Goal: Feedback & Contribution: Contribute content

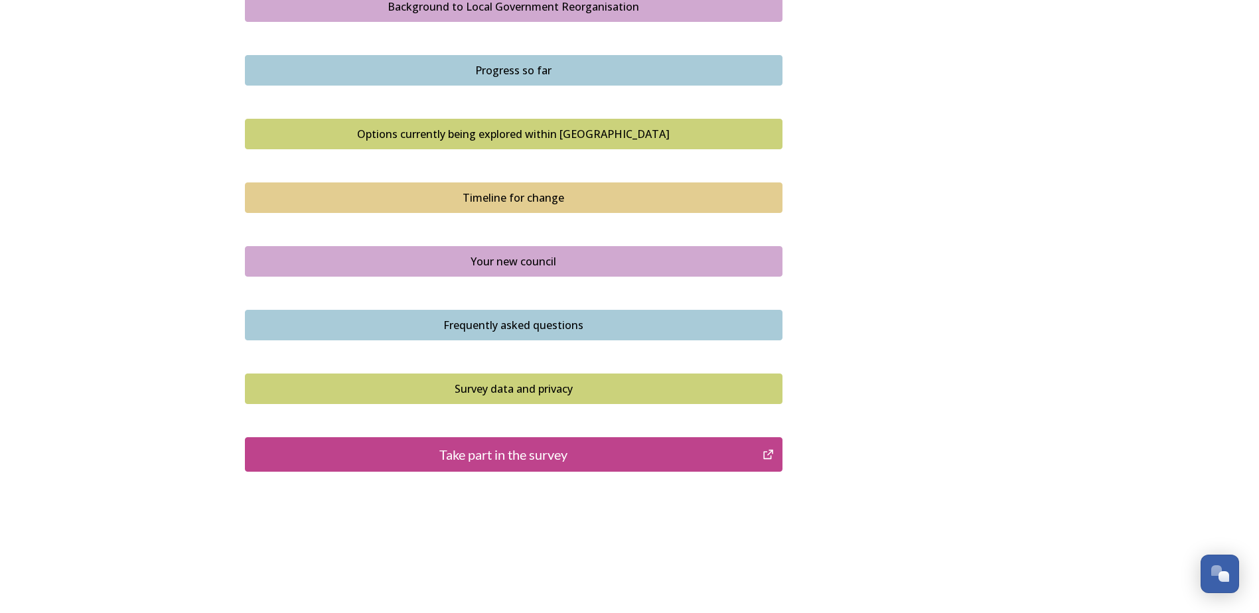
scroll to position [815, 0]
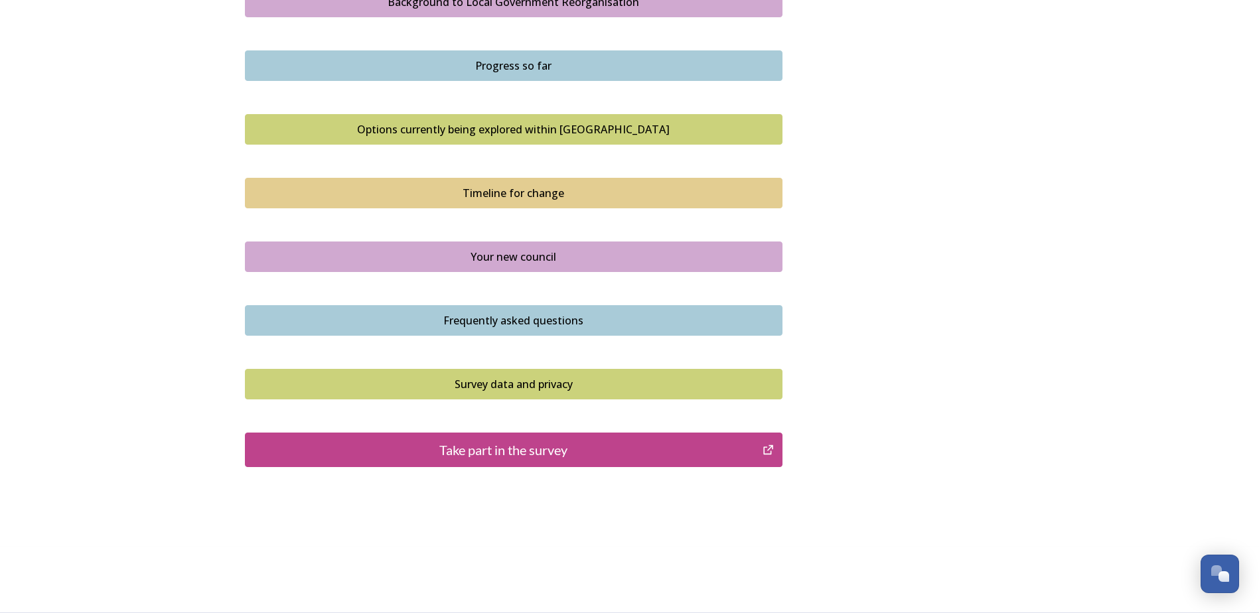
click at [495, 451] on div "Take part in the survey" at bounding box center [504, 450] width 504 height 20
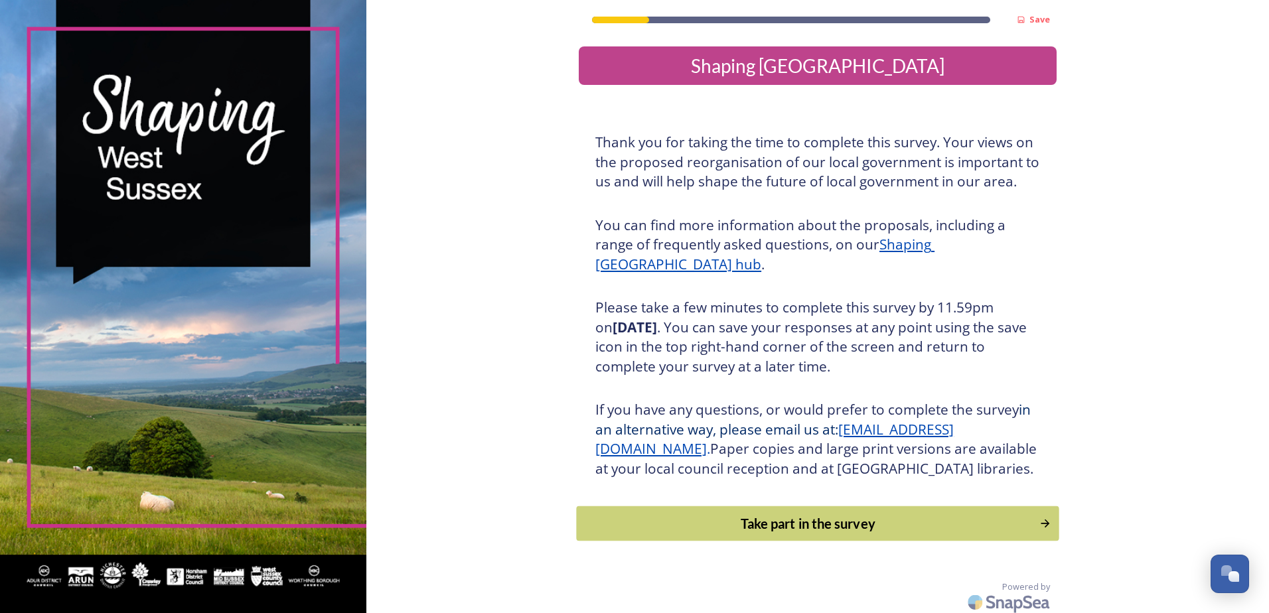
click at [859, 534] on div "Take part in the survey" at bounding box center [808, 524] width 449 height 20
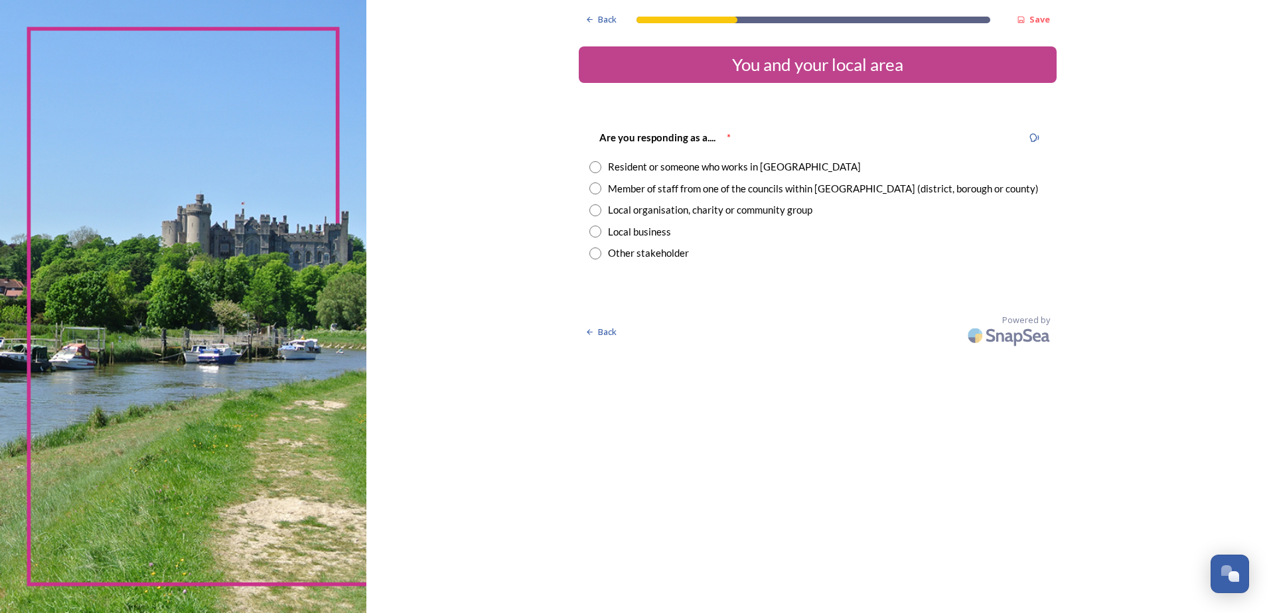
click at [591, 166] on input "radio" at bounding box center [595, 167] width 12 height 12
radio input "true"
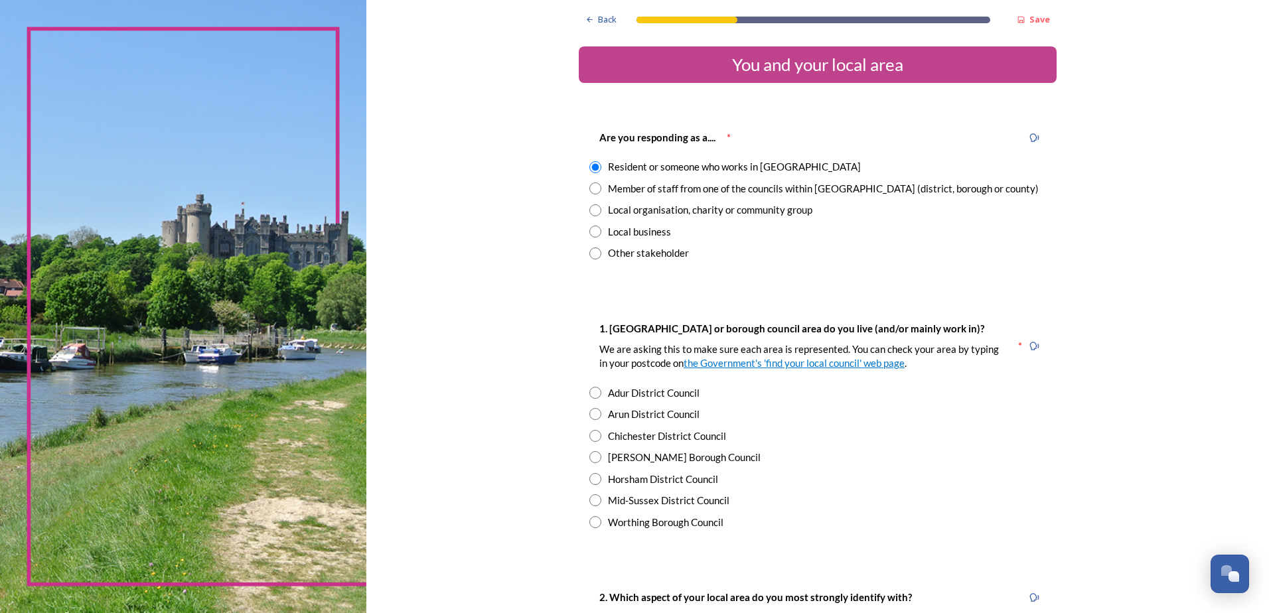
click at [589, 417] on input "radio" at bounding box center [595, 414] width 12 height 12
radio input "true"
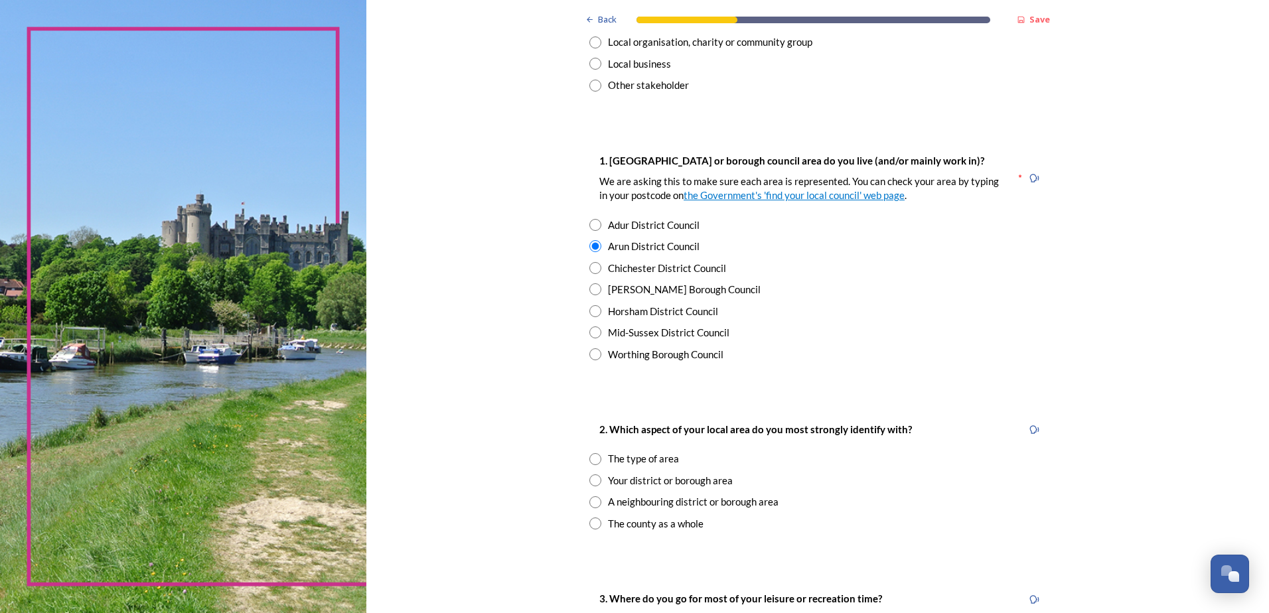
scroll to position [199, 0]
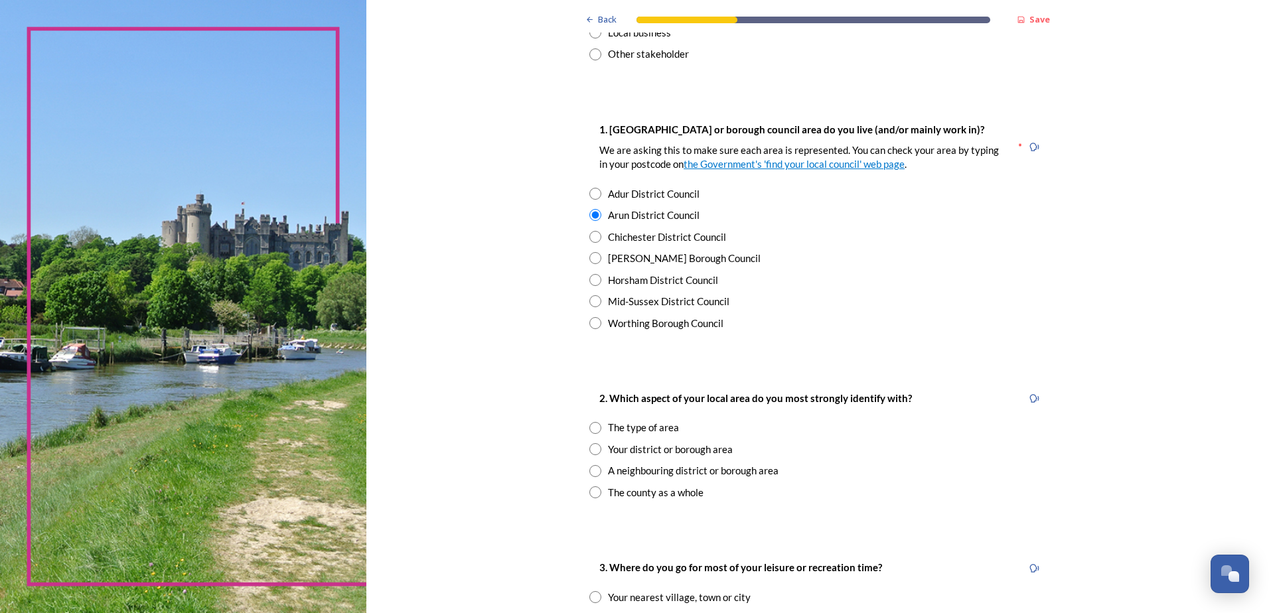
click at [593, 450] on input "radio" at bounding box center [595, 449] width 12 height 12
radio input "true"
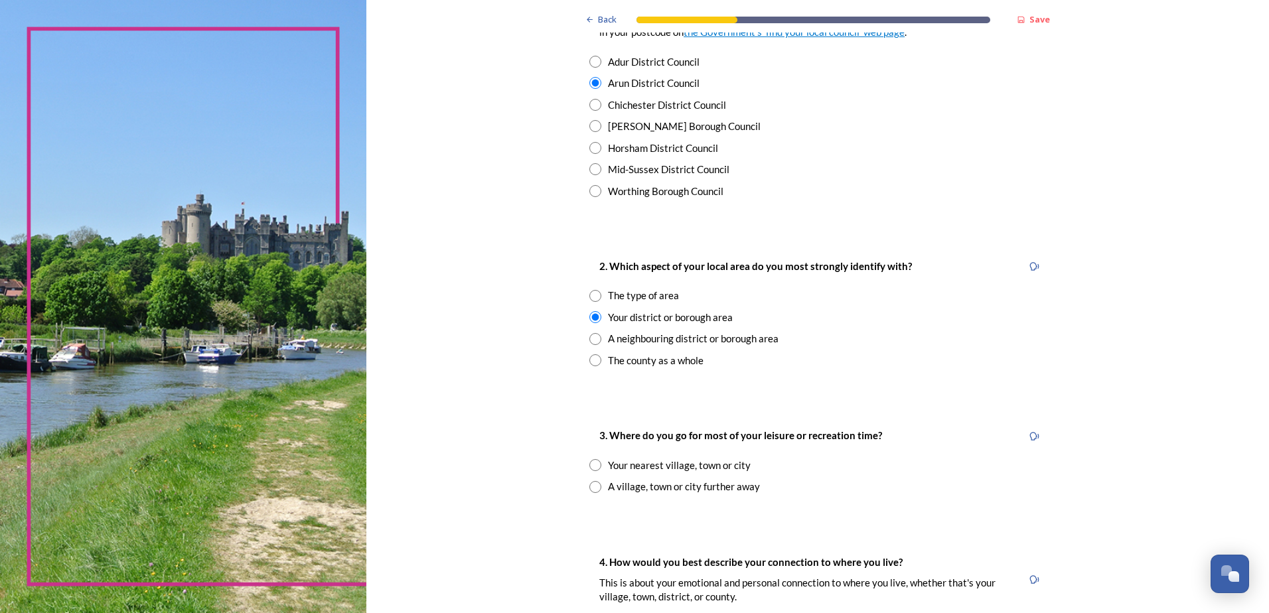
scroll to position [332, 0]
click at [589, 488] on input "radio" at bounding box center [595, 486] width 12 height 12
radio input "true"
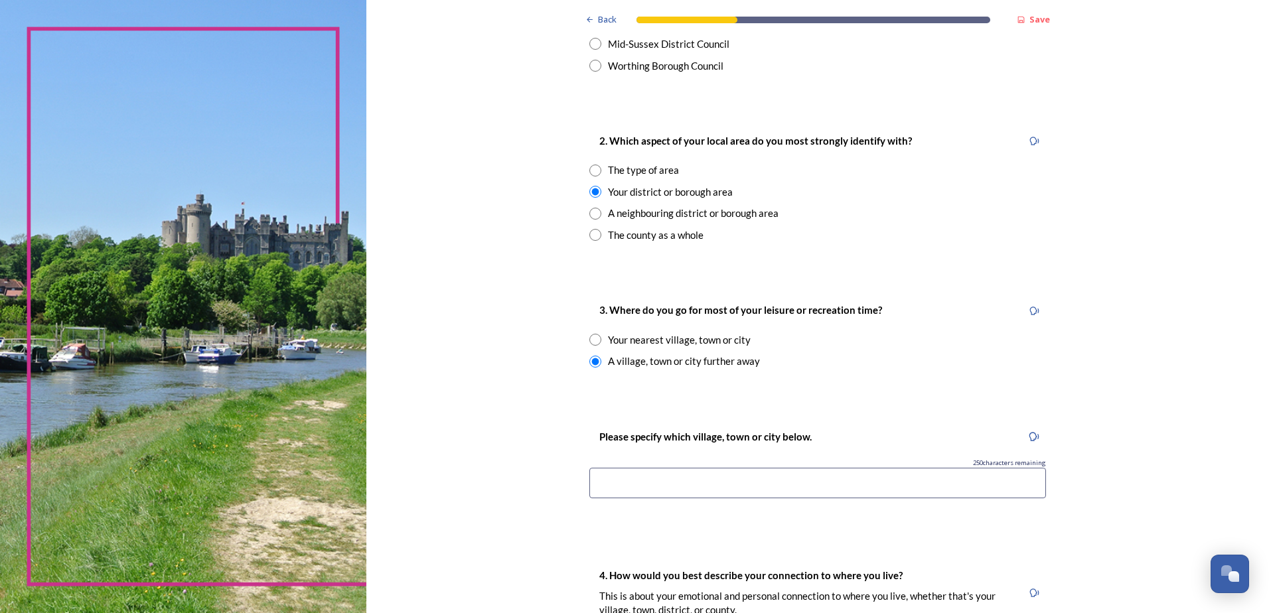
scroll to position [465, 0]
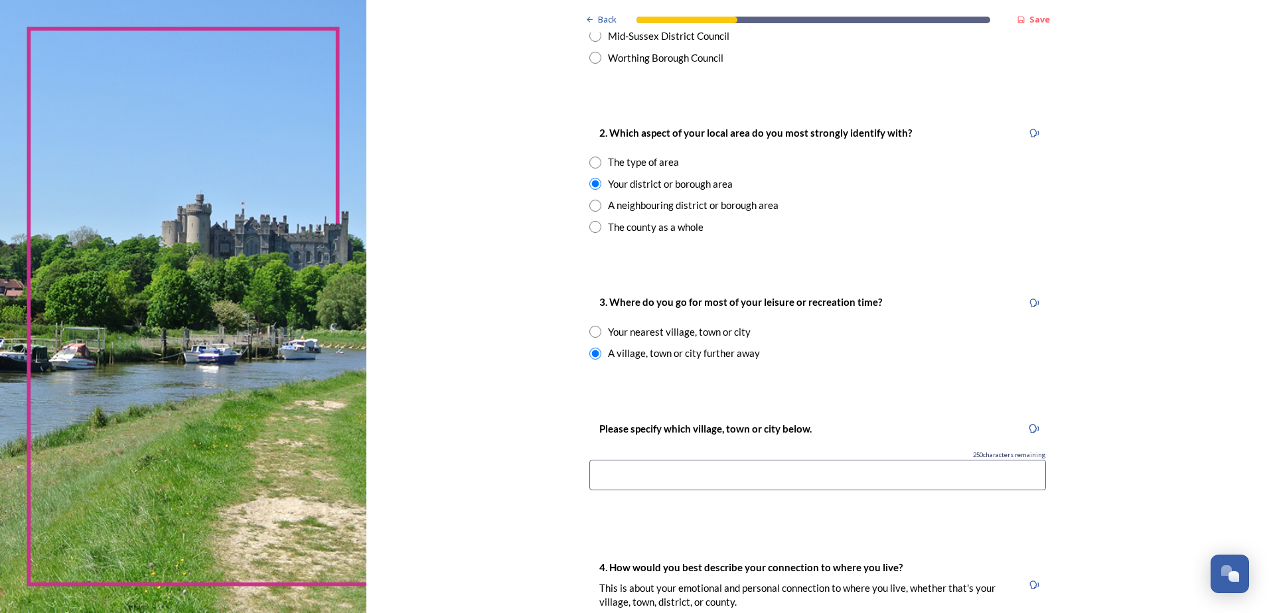
click at [596, 338] on input "radio" at bounding box center [595, 332] width 12 height 12
radio input "true"
click at [817, 403] on div "Back Save You and your local area Are you responding as a.... * Resident or som…" at bounding box center [818, 386] width 478 height 1702
click at [621, 478] on input at bounding box center [817, 475] width 457 height 31
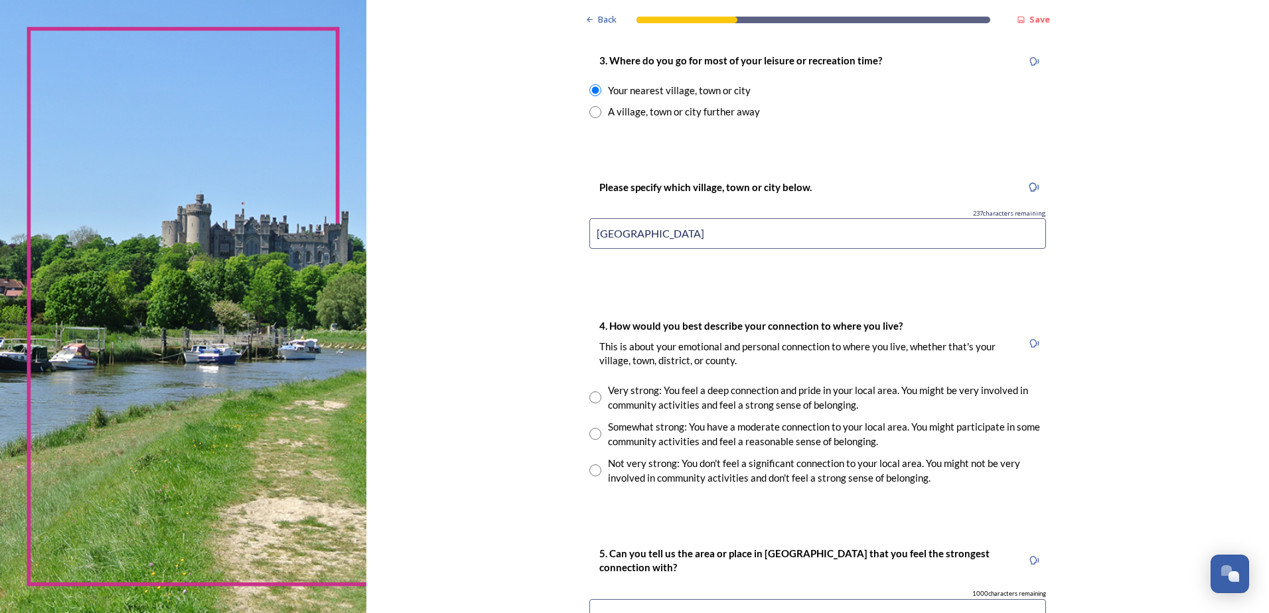
scroll to position [730, 0]
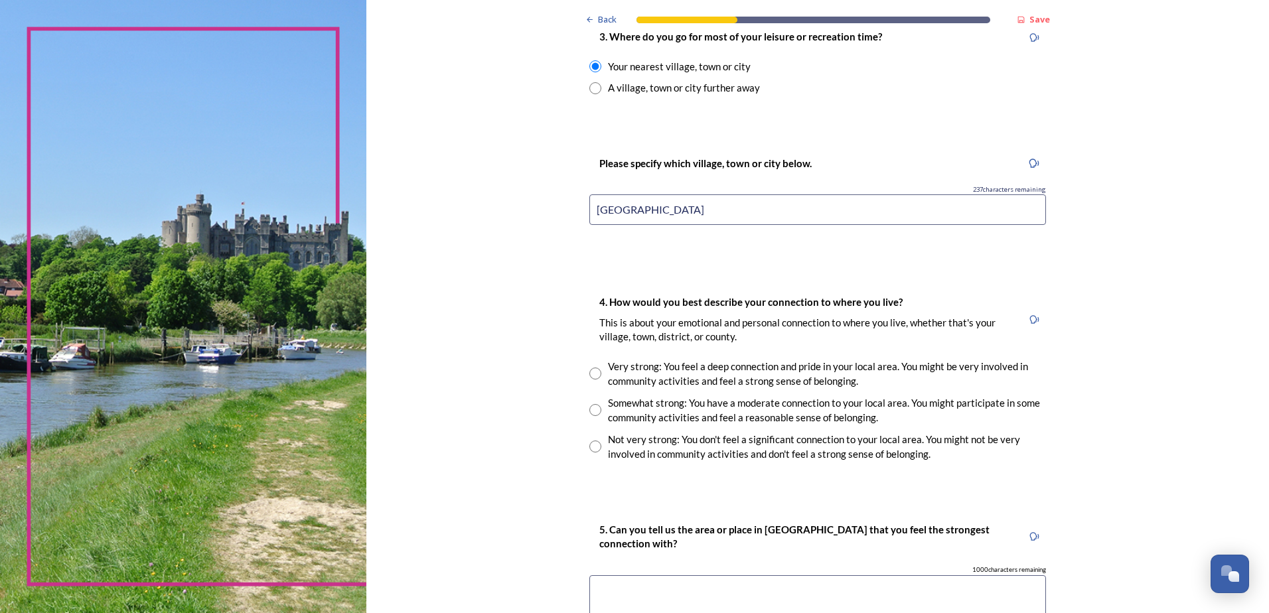
type input "Littlehampton"
click at [595, 405] on input "radio" at bounding box center [595, 410] width 12 height 12
radio input "true"
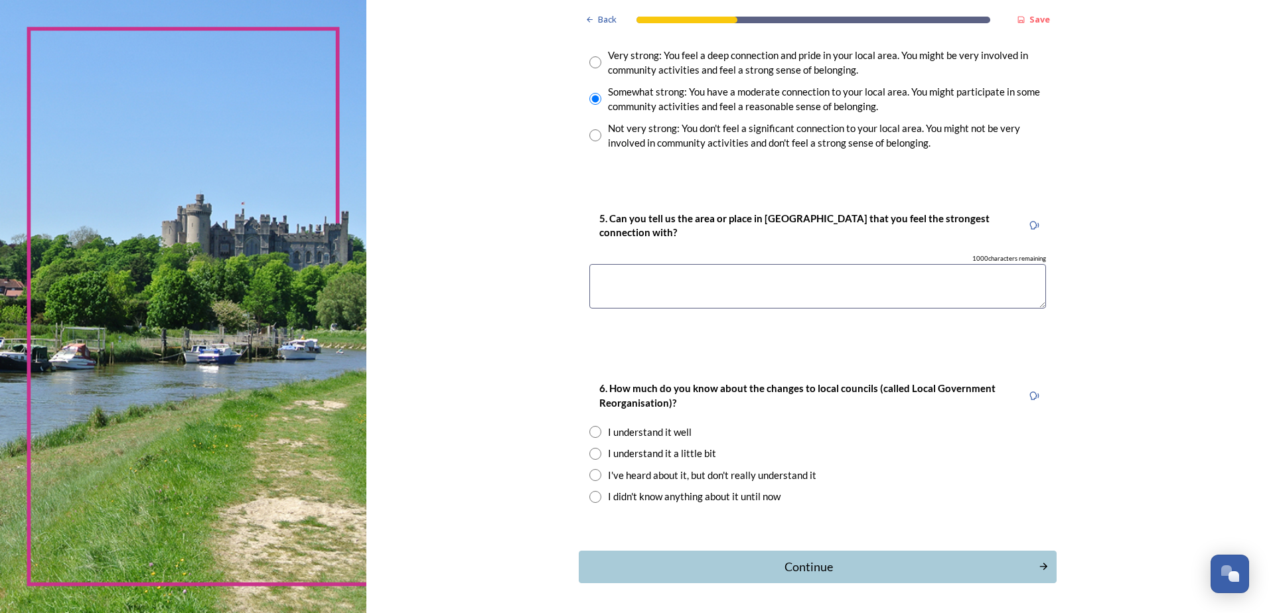
scroll to position [1062, 0]
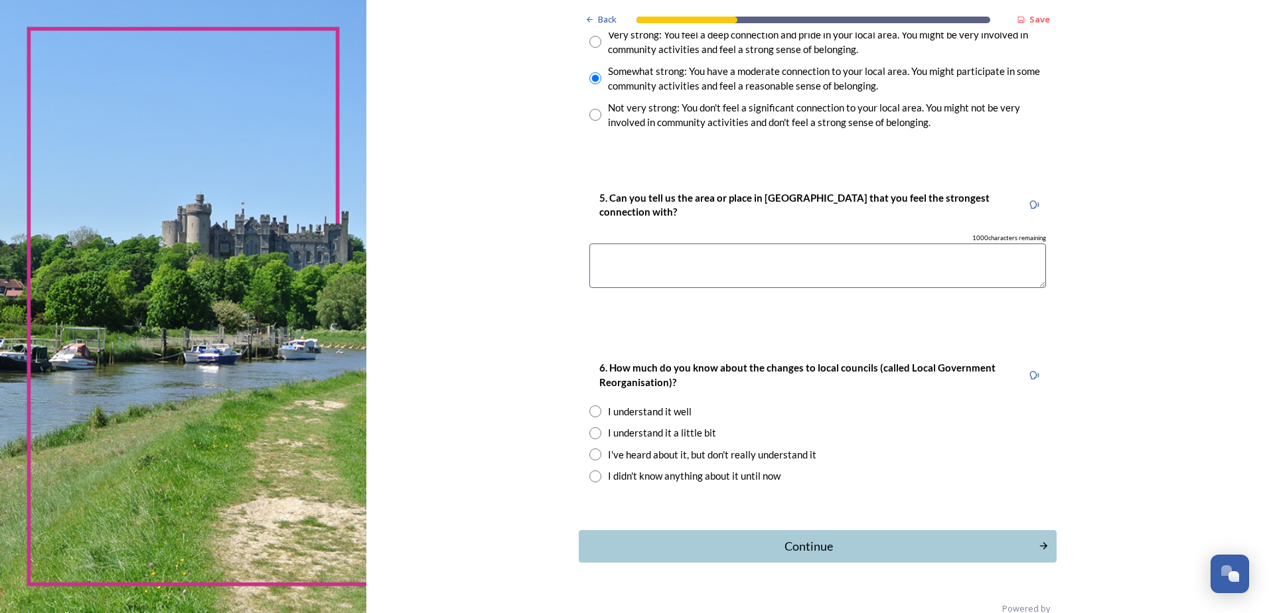
click at [589, 413] on input "radio" at bounding box center [595, 411] width 12 height 12
radio input "true"
click at [807, 544] on div "Continue" at bounding box center [808, 547] width 449 height 18
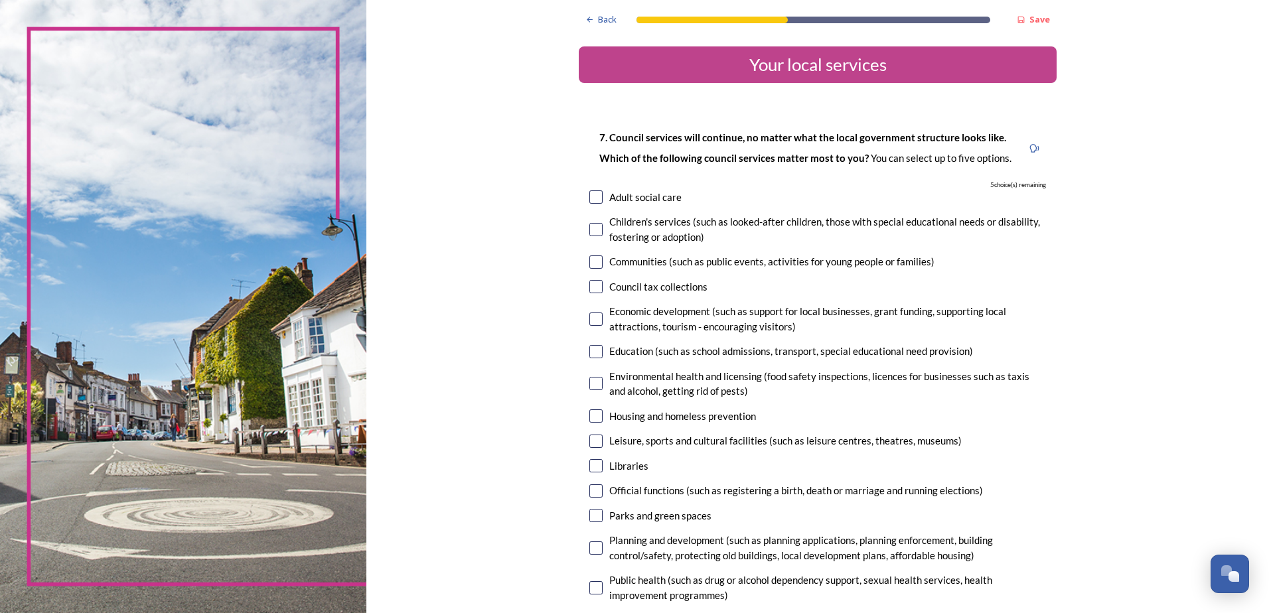
scroll to position [66, 0]
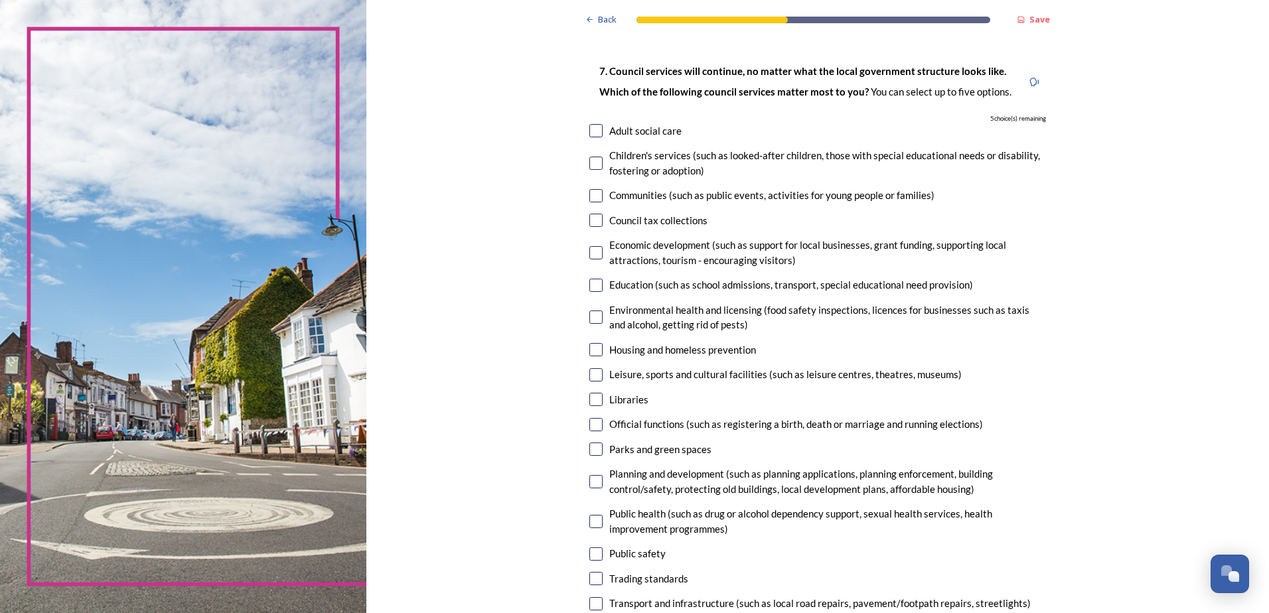
click at [589, 377] on input "checkbox" at bounding box center [595, 374] width 13 height 13
checkbox input "true"
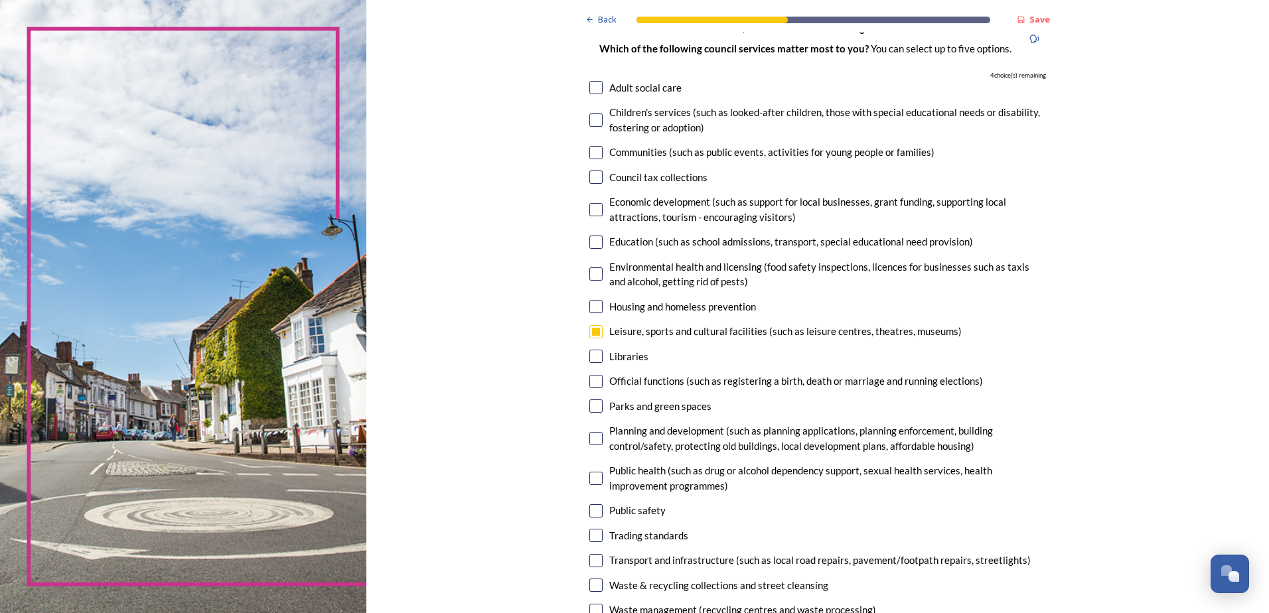
scroll to position [133, 0]
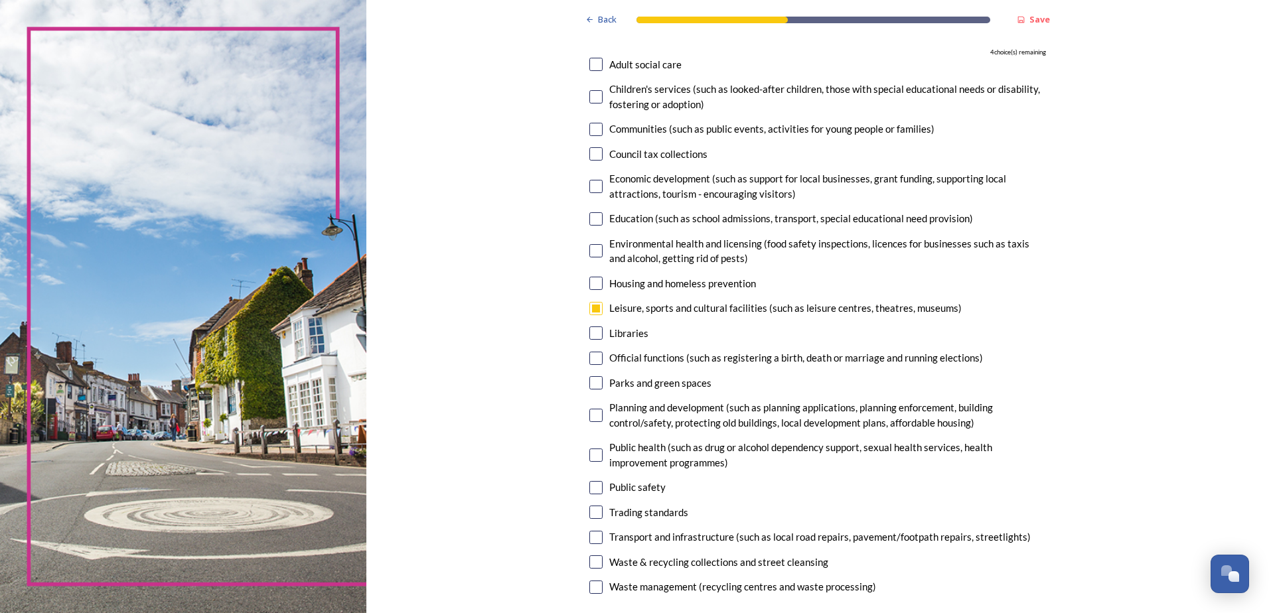
click at [593, 379] on input "checkbox" at bounding box center [595, 382] width 13 height 13
checkbox input "true"
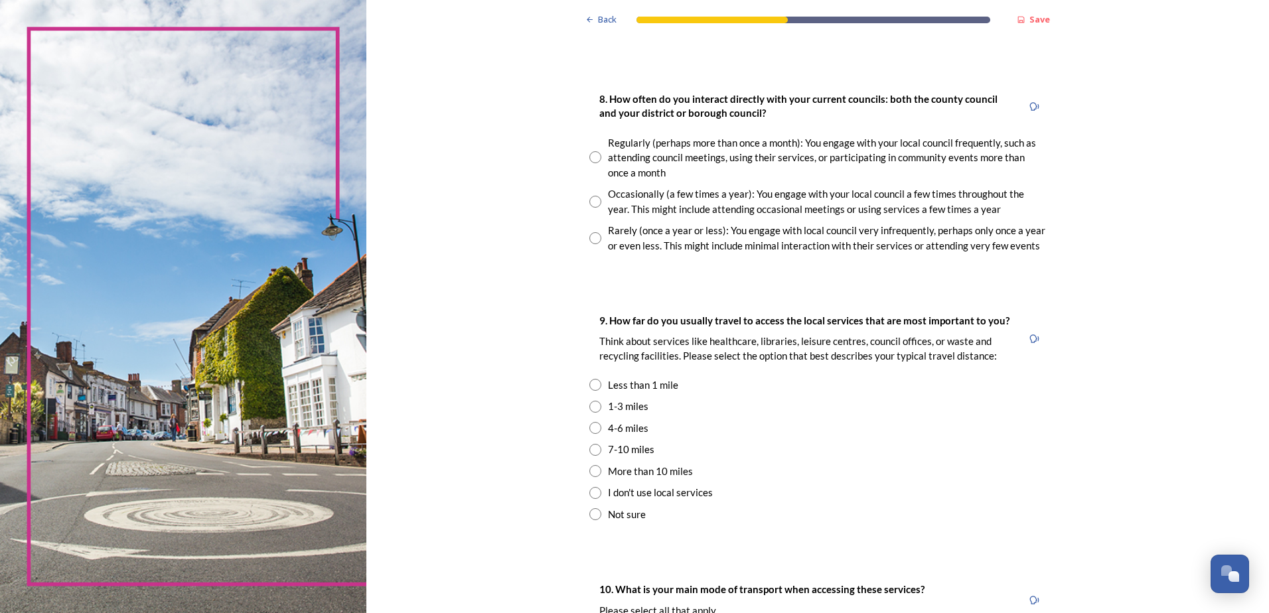
scroll to position [730, 0]
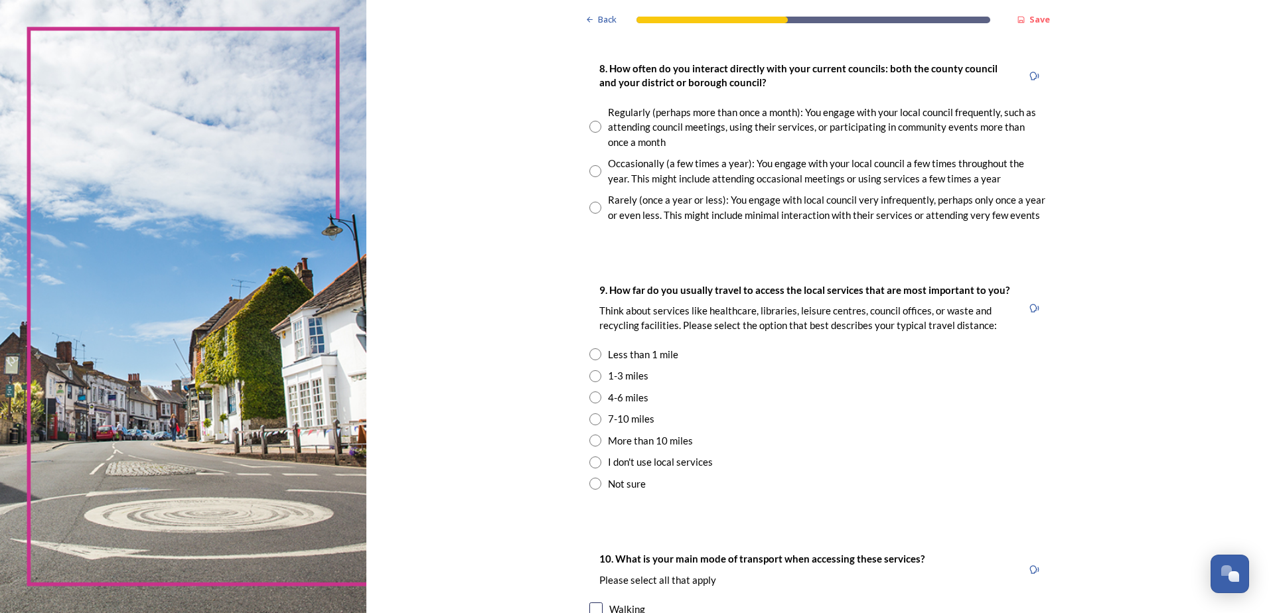
click at [593, 210] on input "radio" at bounding box center [595, 208] width 12 height 12
radio input "true"
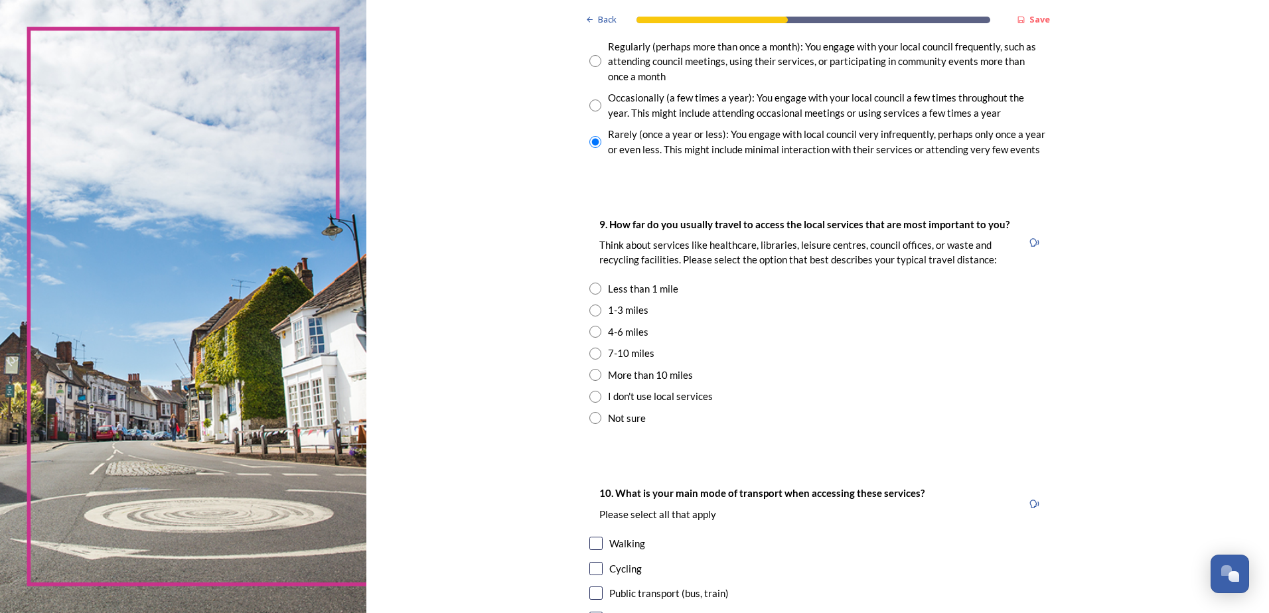
scroll to position [796, 0]
click at [593, 336] on input "radio" at bounding box center [595, 331] width 12 height 12
radio input "true"
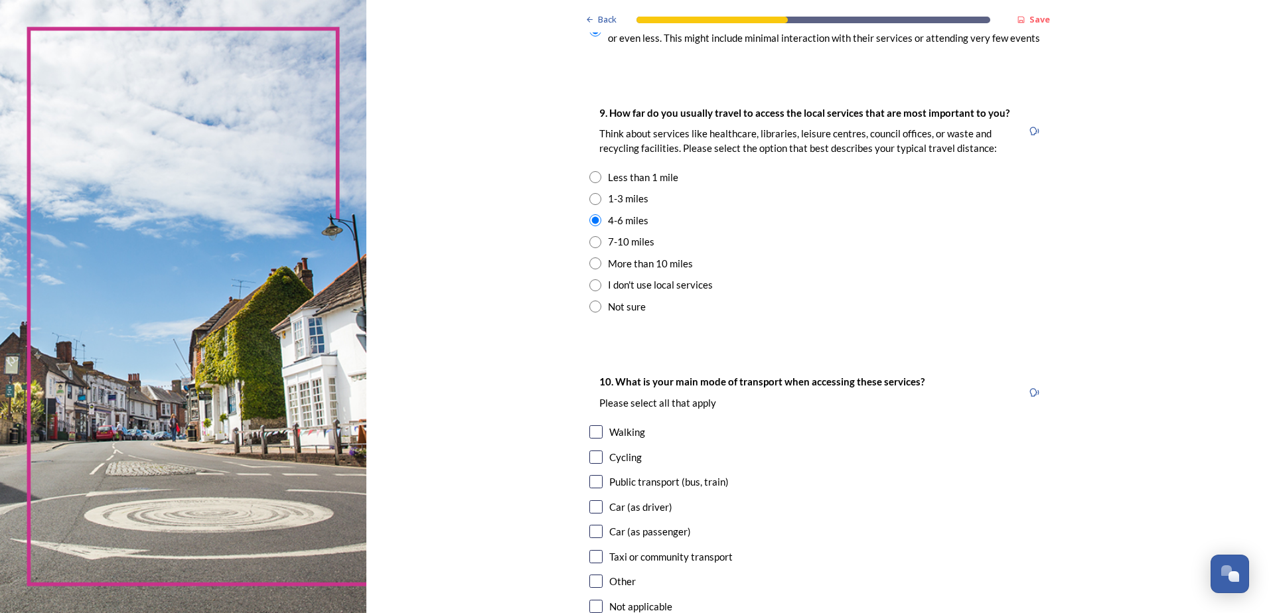
scroll to position [929, 0]
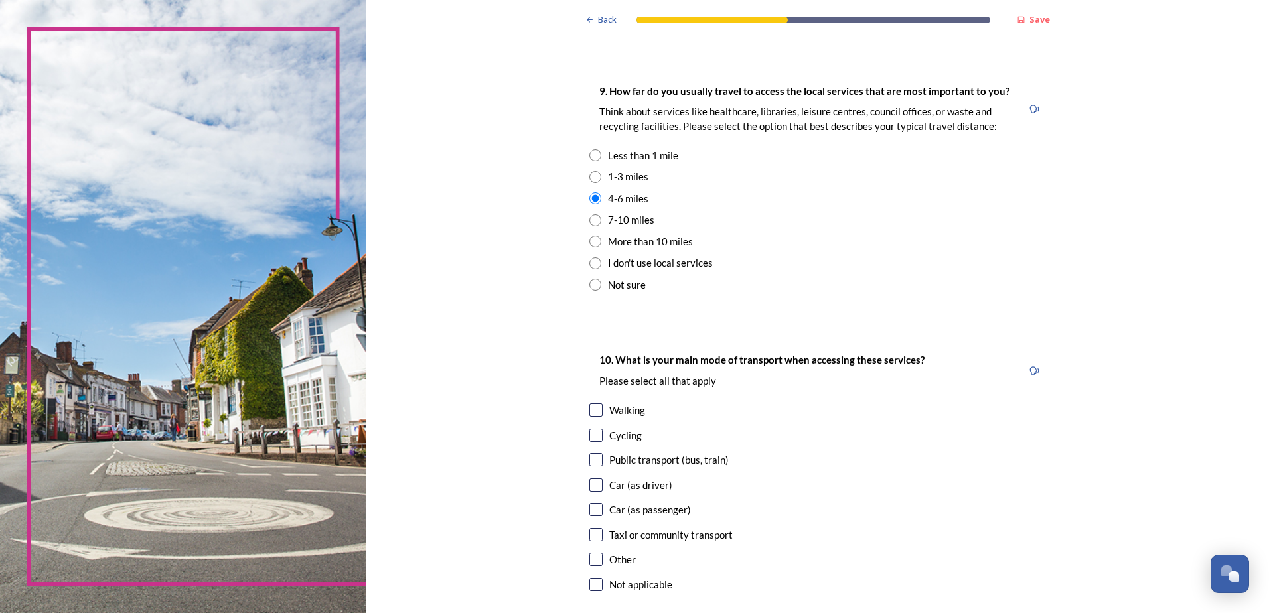
click at [589, 480] on input "checkbox" at bounding box center [595, 484] width 13 height 13
checkbox input "true"
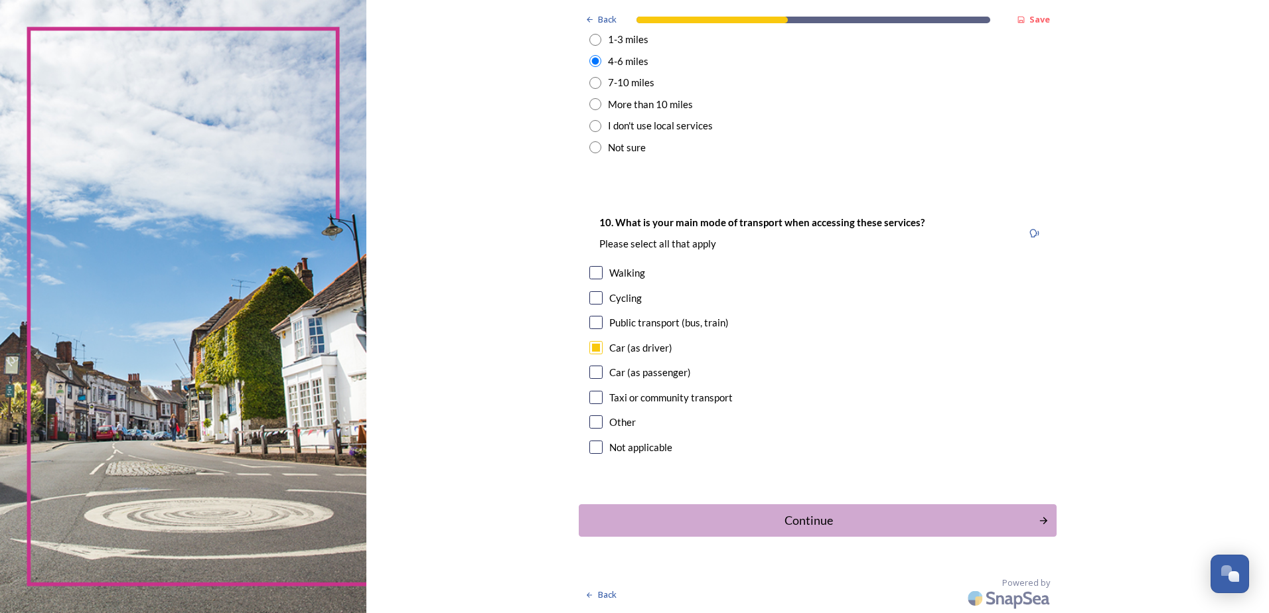
scroll to position [1067, 0]
click at [842, 522] on div "Continue" at bounding box center [808, 520] width 449 height 18
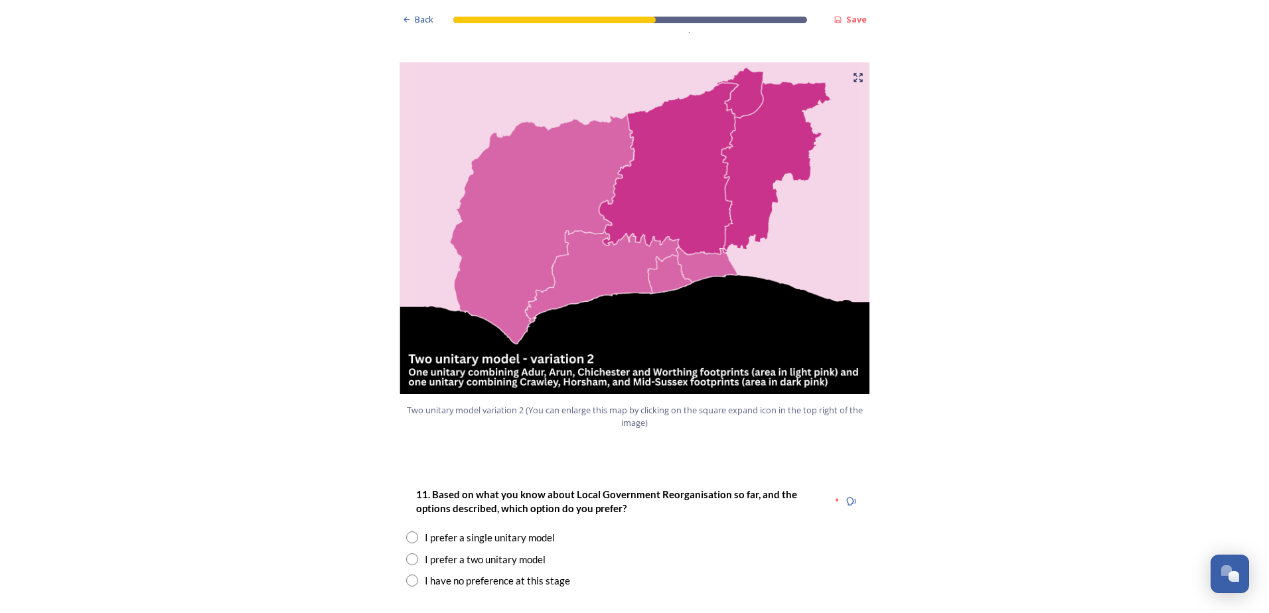
scroll to position [1394, 0]
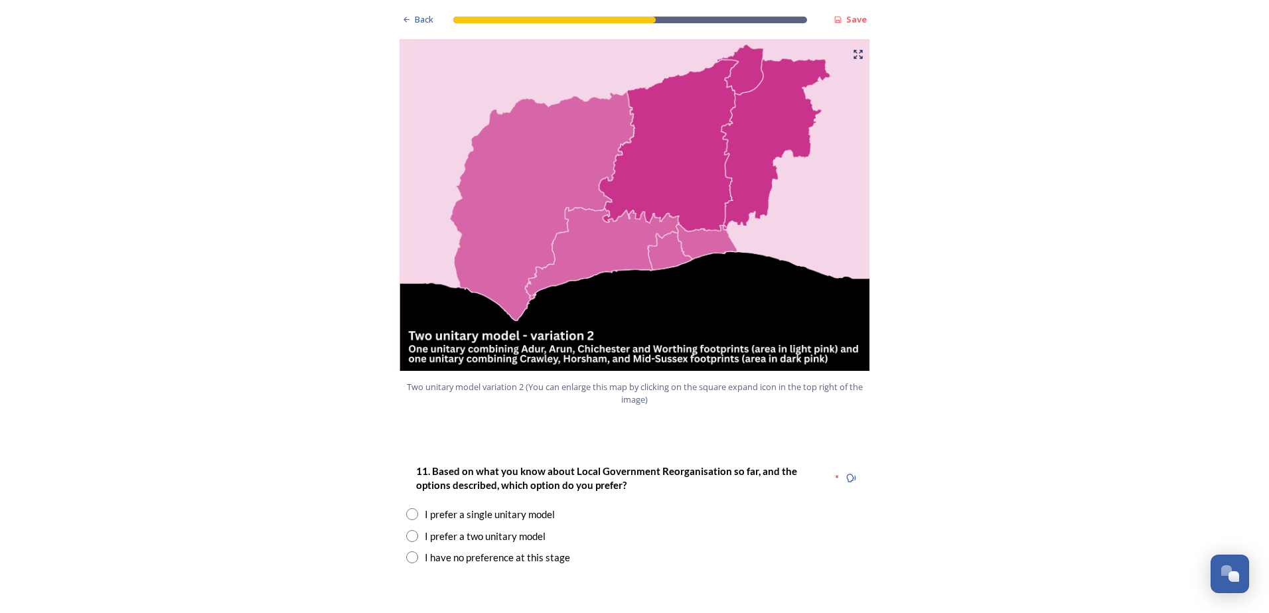
click at [413, 550] on div "I have no preference at this stage" at bounding box center [634, 557] width 457 height 15
radio input "true"
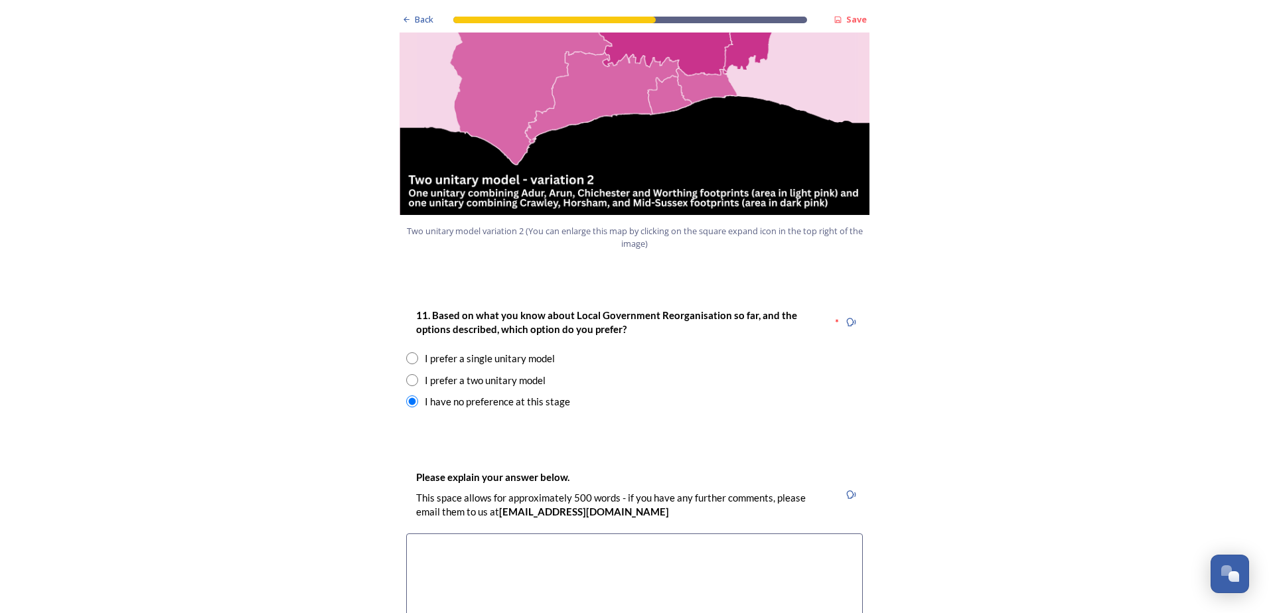
scroll to position [1526, 0]
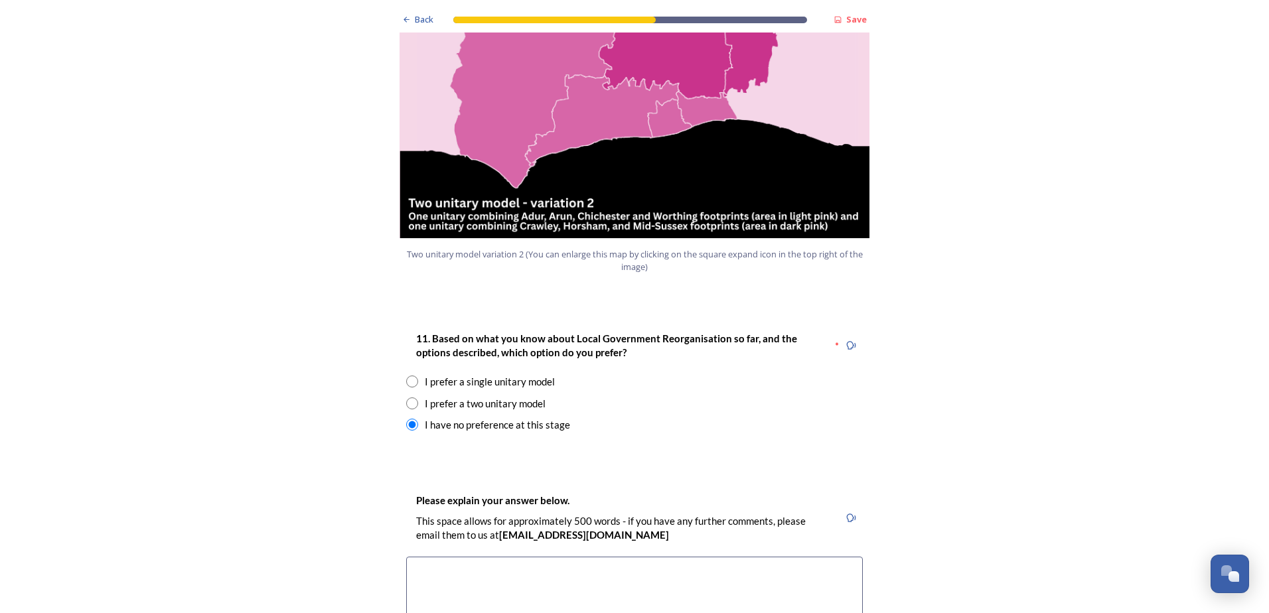
click at [408, 398] on input "radio" at bounding box center [412, 404] width 12 height 12
radio input "true"
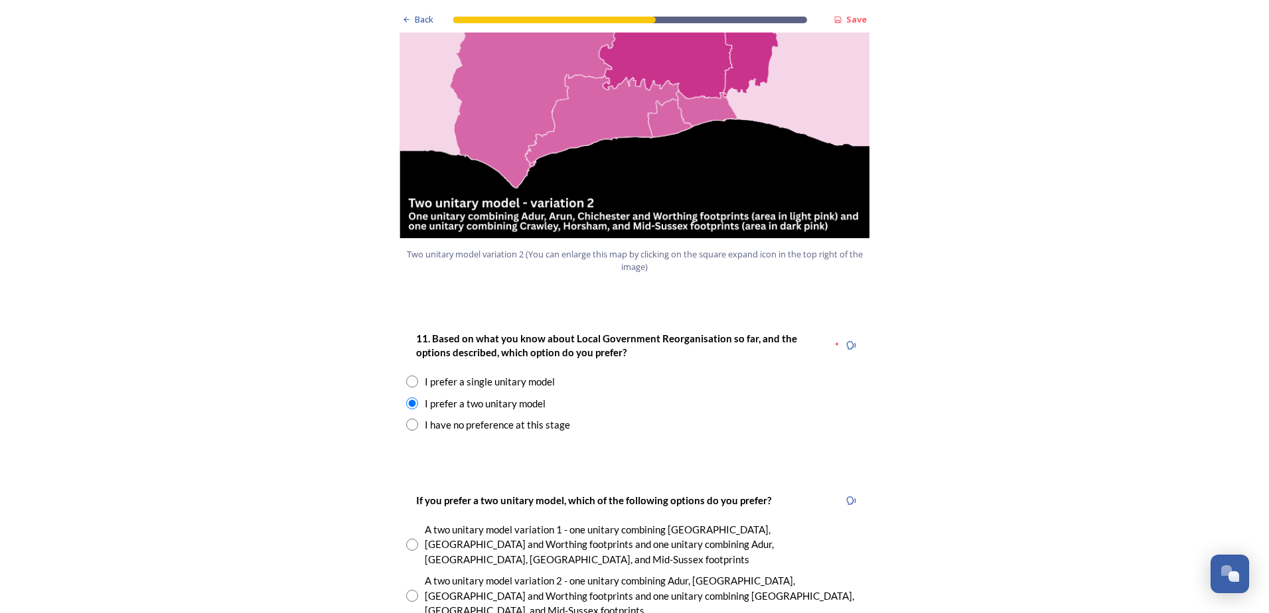
click at [406, 590] on input "radio" at bounding box center [412, 596] width 12 height 12
radio input "true"
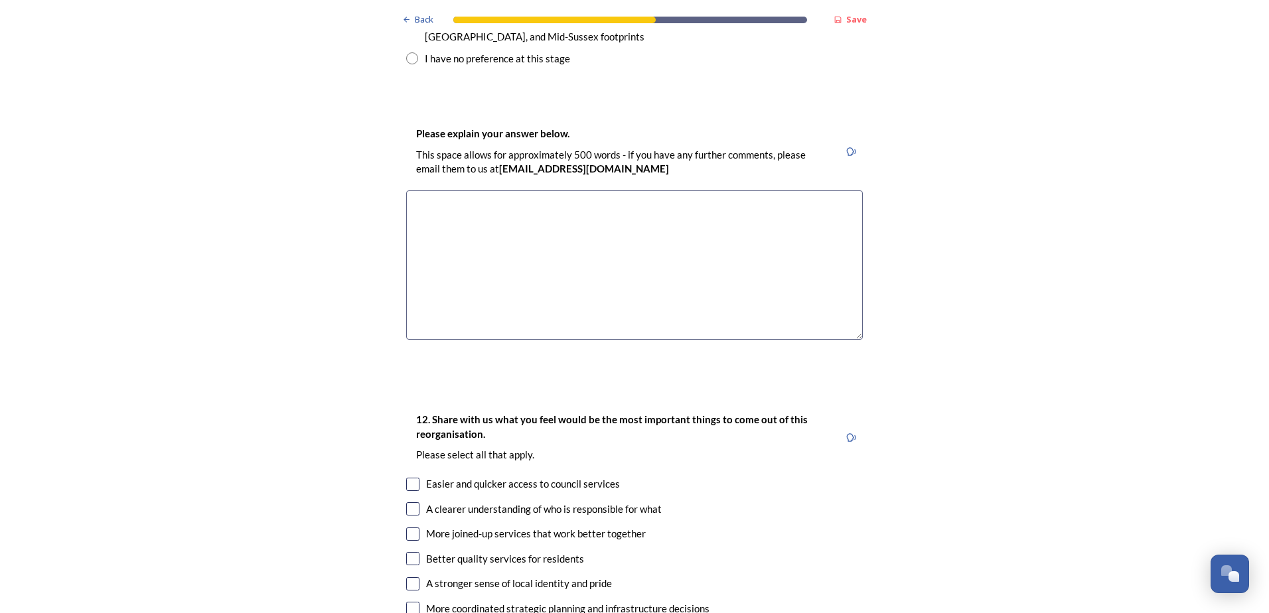
scroll to position [2124, 0]
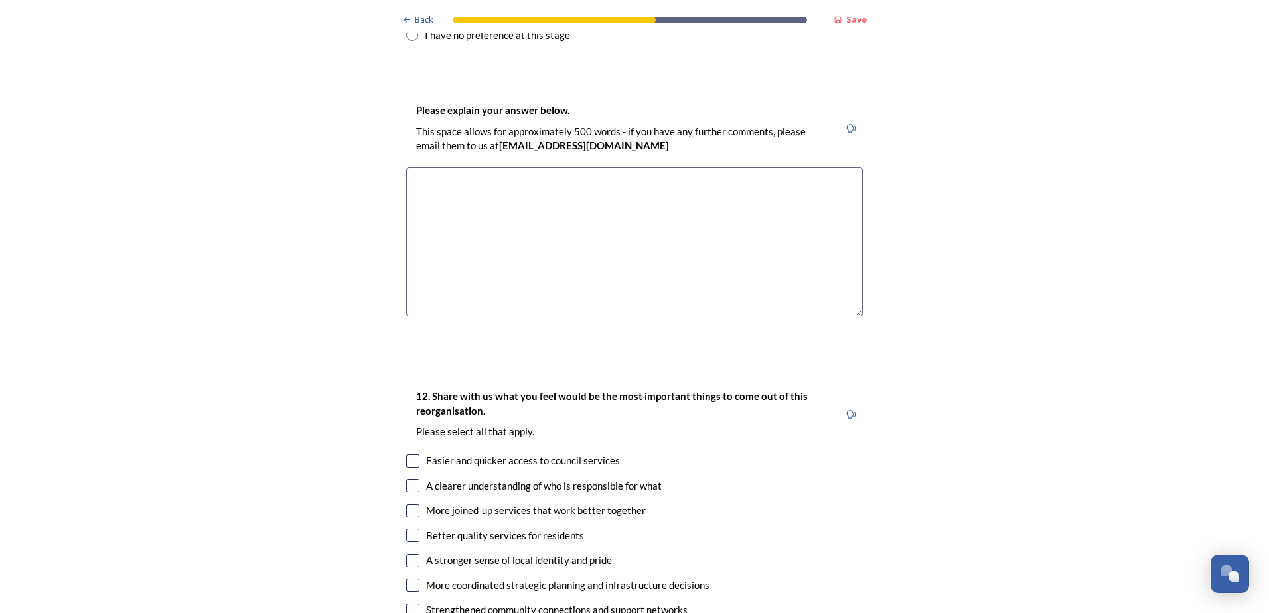
click at [406, 455] on input "checkbox" at bounding box center [412, 461] width 13 height 13
checkbox input "true"
click at [406, 479] on input "checkbox" at bounding box center [412, 485] width 13 height 13
checkbox input "true"
click at [406, 504] on input "checkbox" at bounding box center [412, 510] width 13 height 13
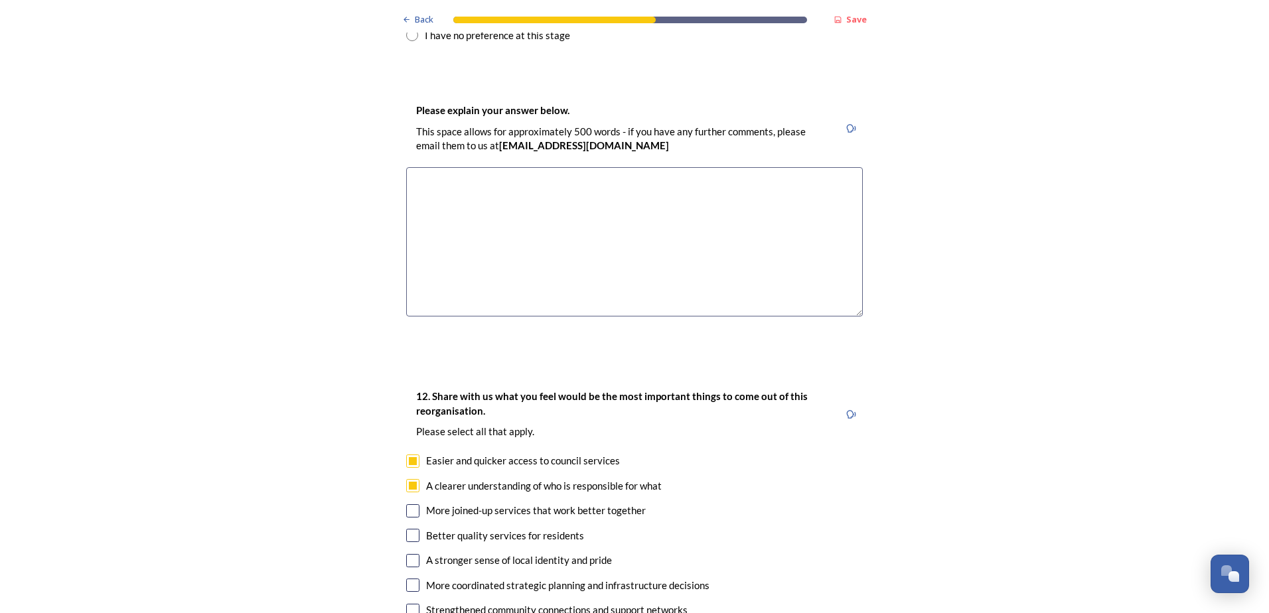
checkbox input "true"
click at [406, 529] on input "checkbox" at bounding box center [412, 535] width 13 height 13
checkbox input "true"
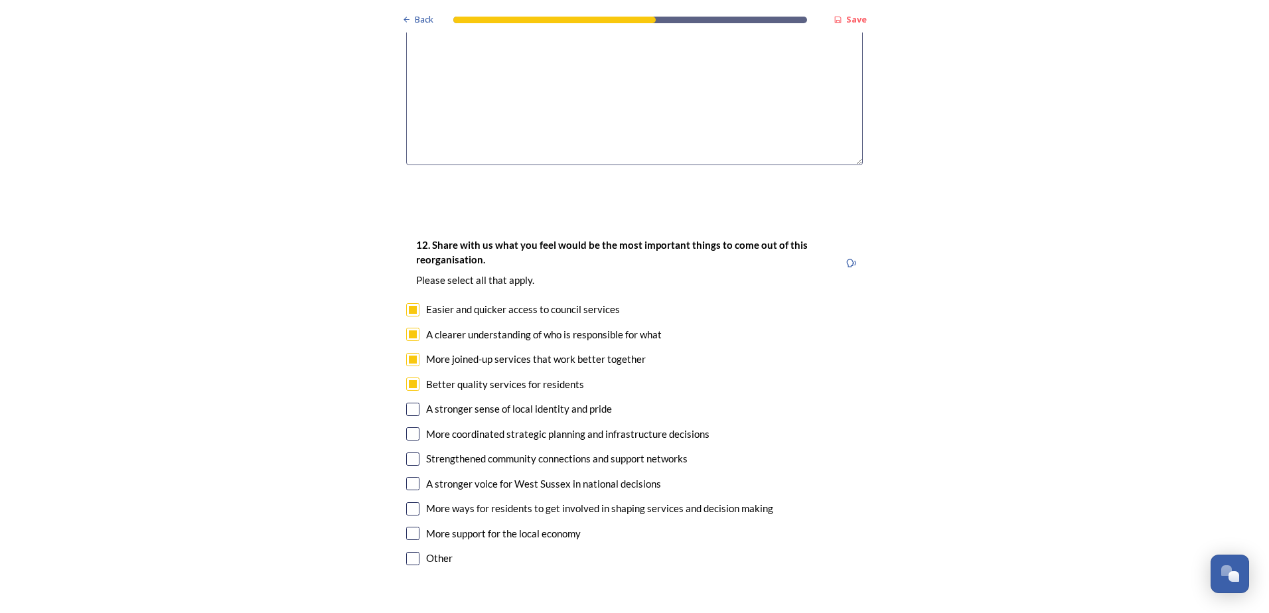
scroll to position [2323, 0]
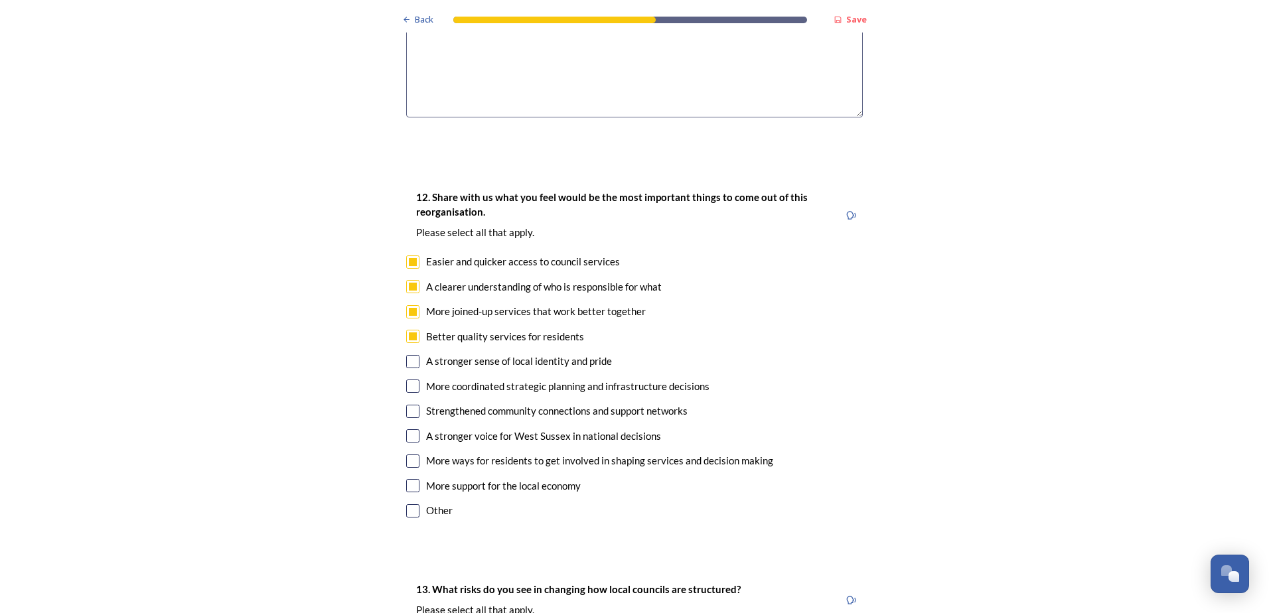
click at [408, 479] on input "checkbox" at bounding box center [412, 485] width 13 height 13
checkbox input "true"
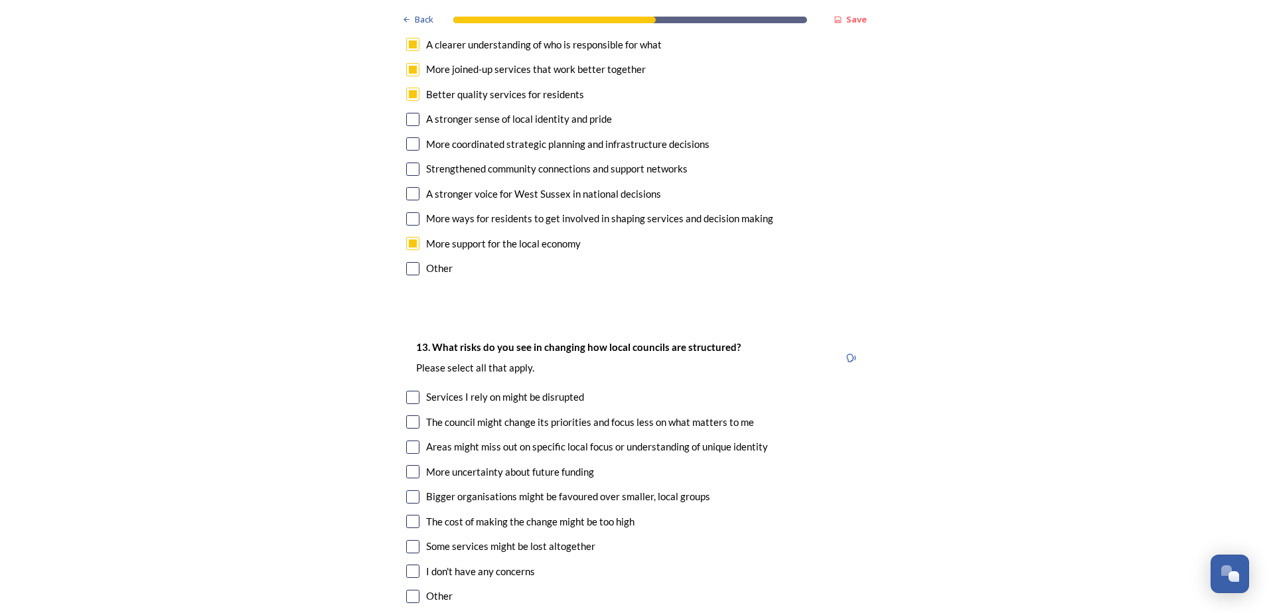
scroll to position [2588, 0]
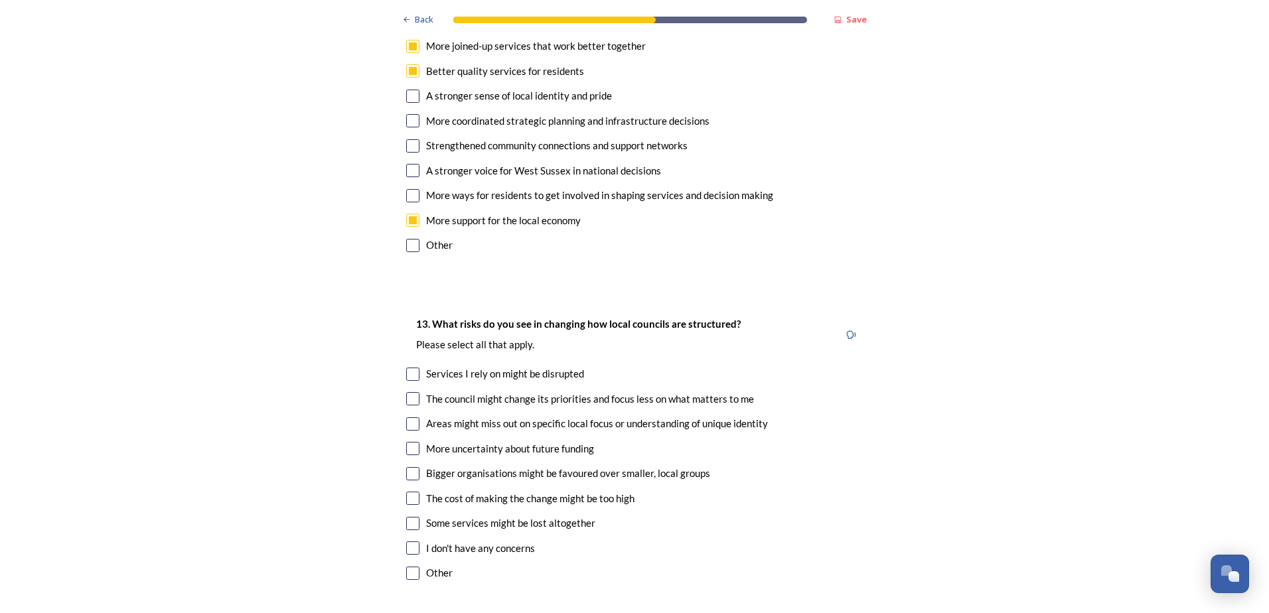
click at [409, 368] on input "checkbox" at bounding box center [412, 374] width 13 height 13
checkbox input "true"
click at [406, 467] on input "checkbox" at bounding box center [412, 473] width 13 height 13
checkbox input "true"
click at [406, 492] on input "checkbox" at bounding box center [412, 498] width 13 height 13
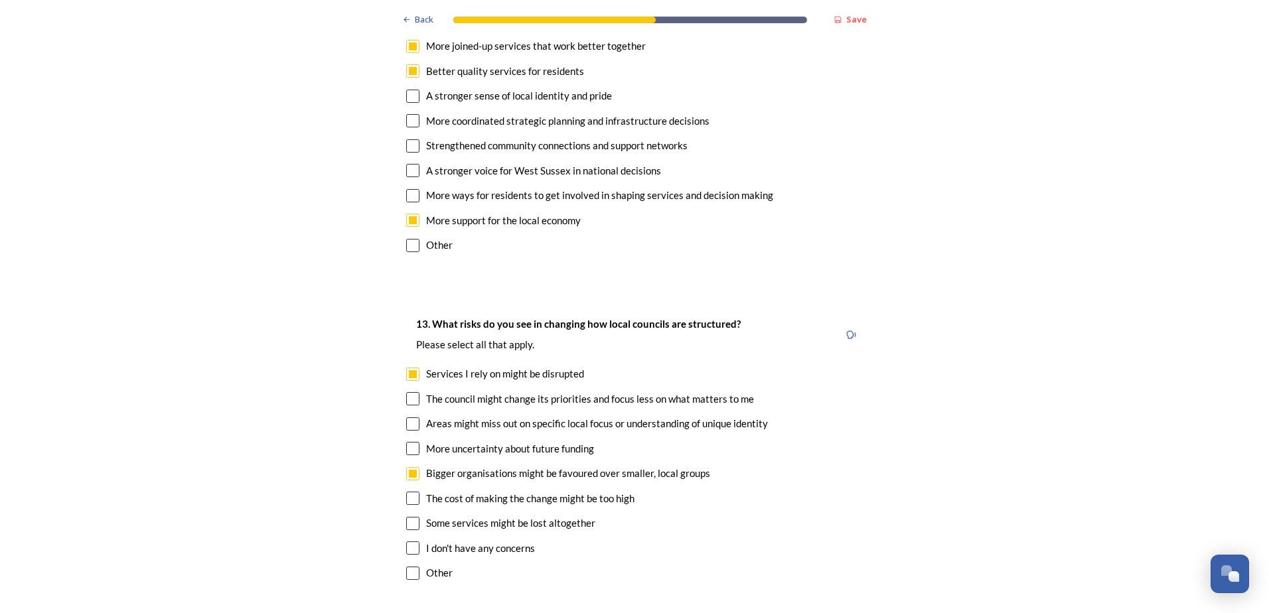
checkbox input "true"
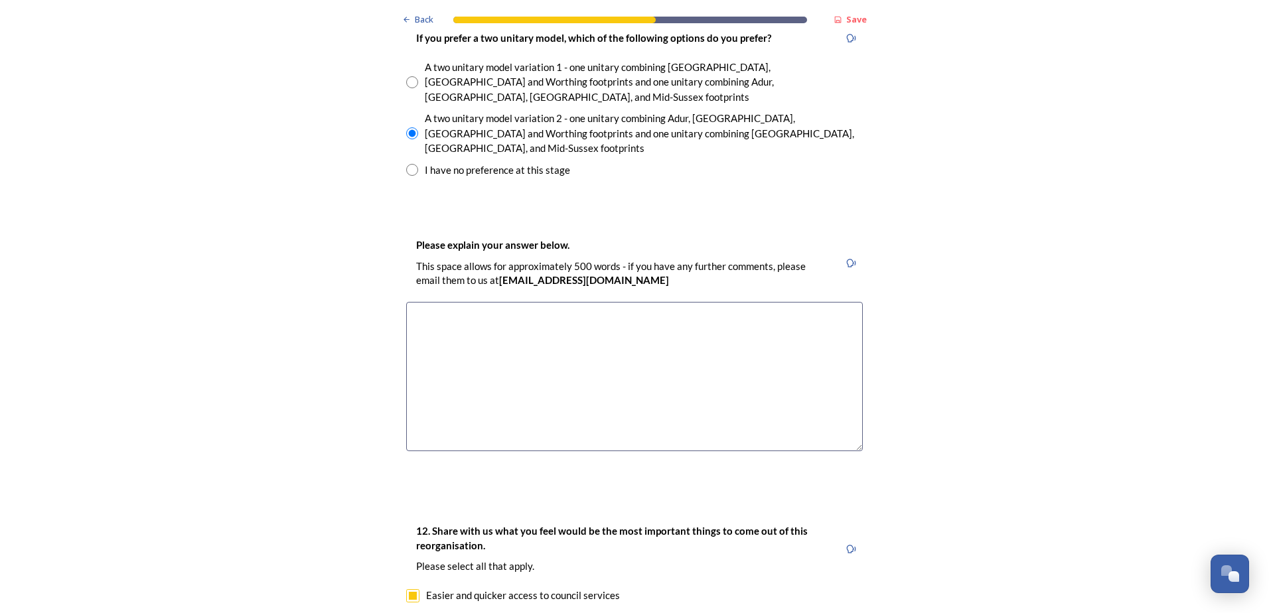
scroll to position [1792, 0]
